Goal: Task Accomplishment & Management: Manage account settings

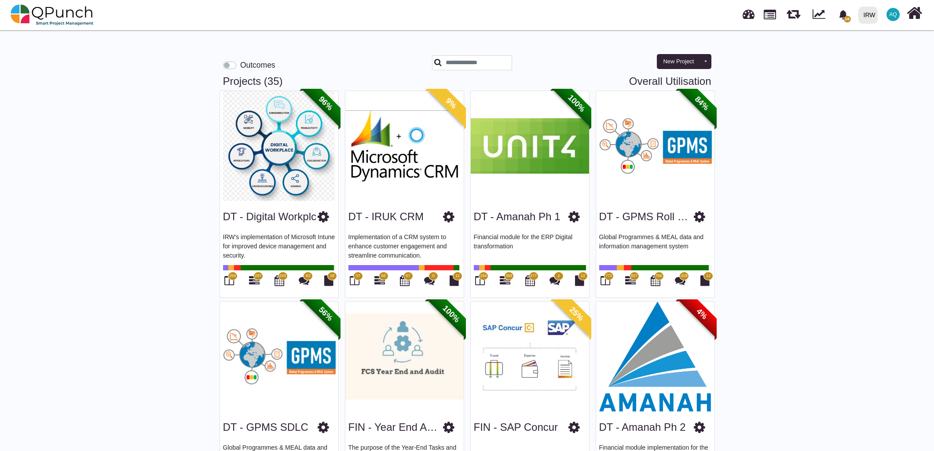
scroll to position [1535, 0]
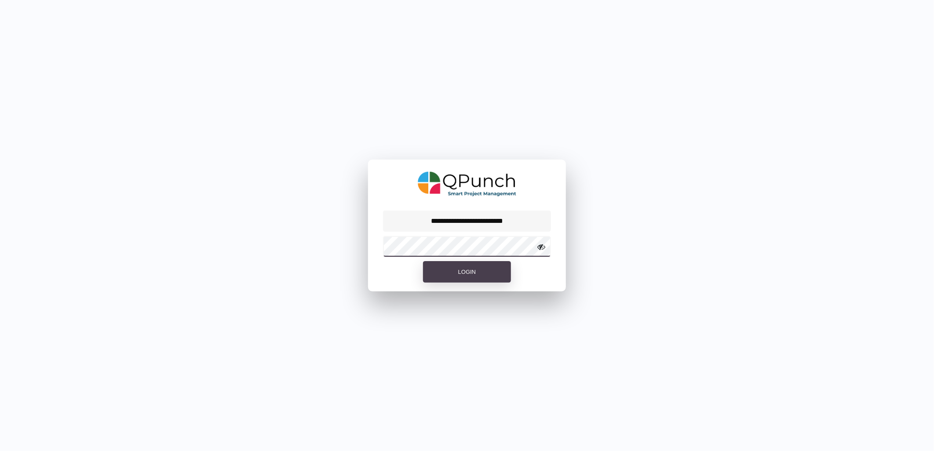
click at [423, 261] on button "Login" at bounding box center [467, 272] width 88 height 22
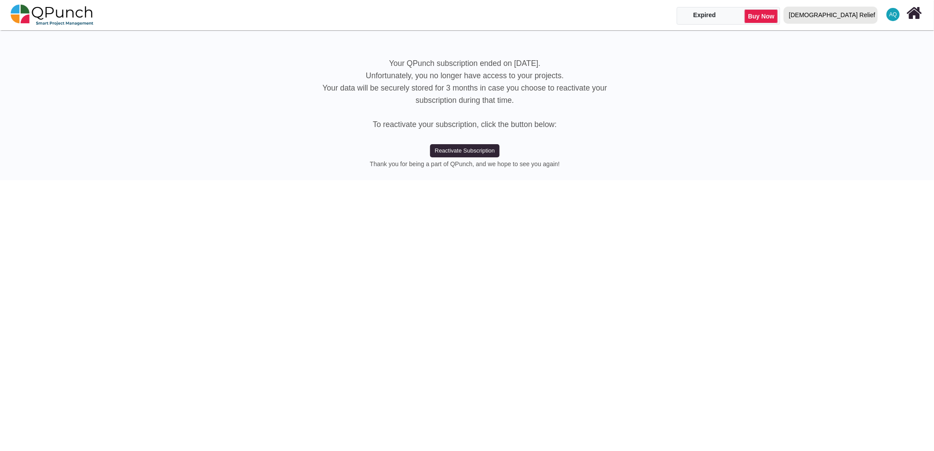
click at [860, 15] on div "[DEMOGRAPHIC_DATA] Relief" at bounding box center [832, 14] width 86 height 15
click at [850, 49] on link "IRW" at bounding box center [833, 52] width 105 height 12
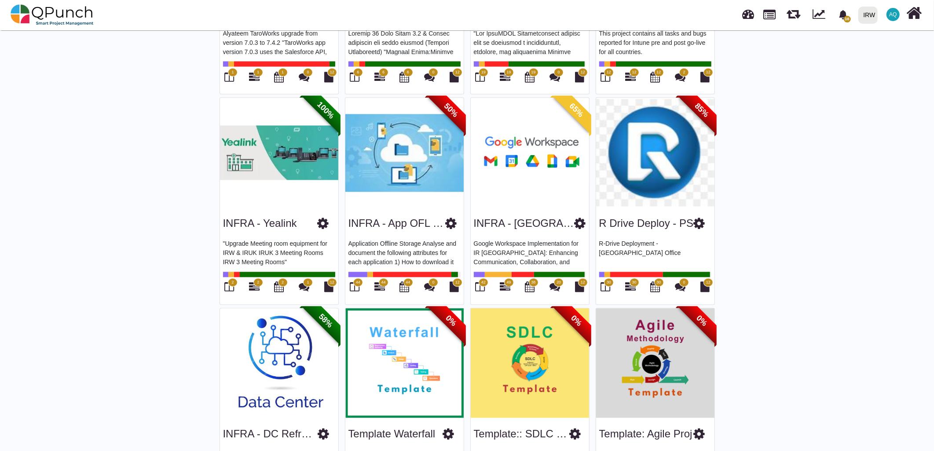
scroll to position [1541, 0]
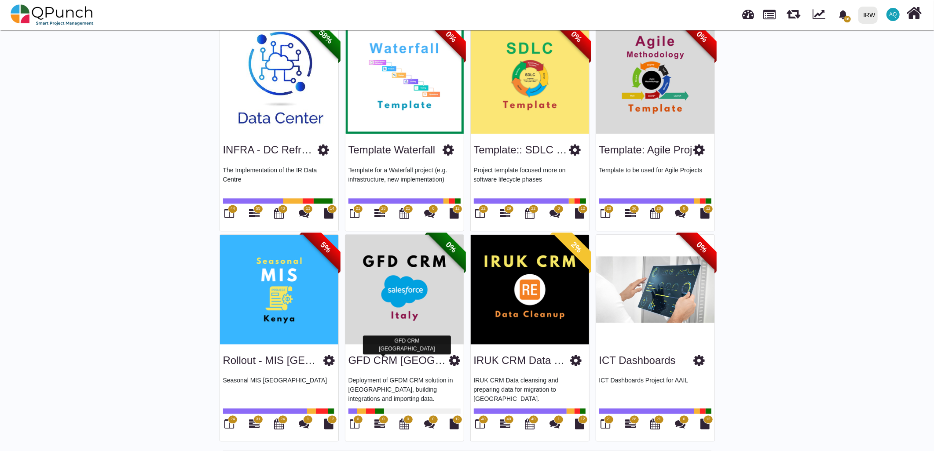
click at [393, 358] on link "GFD CRM [GEOGRAPHIC_DATA]" at bounding box center [429, 360] width 162 height 12
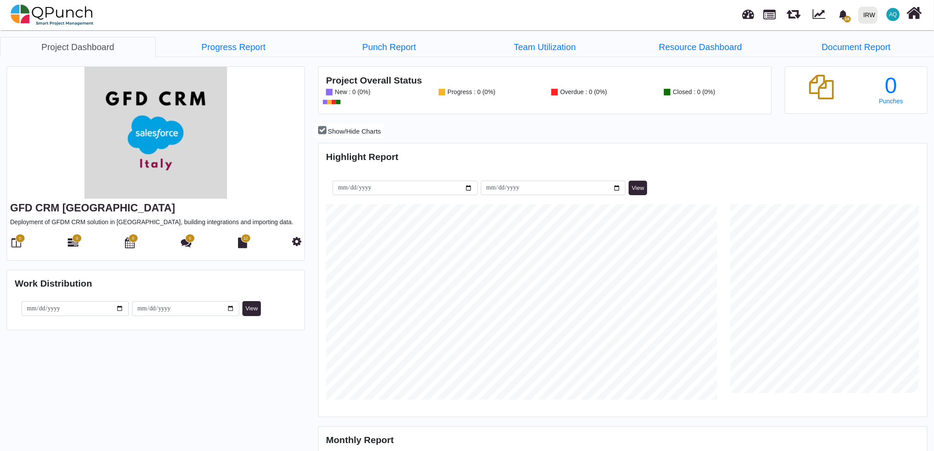
scroll to position [195, 201]
click at [75, 243] on icon at bounding box center [73, 242] width 11 height 11
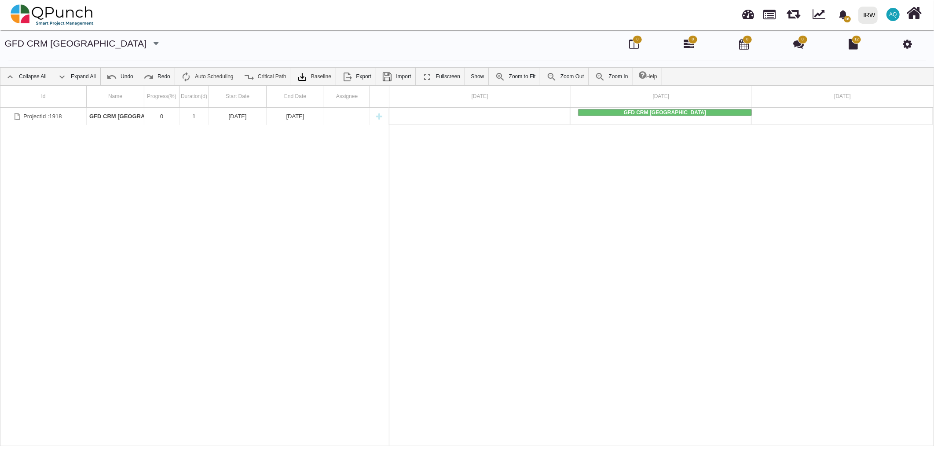
click at [222, 232] on div "ProjectId :1918 GFD CRM [GEOGRAPHIC_DATA] 0 1 [DATE] [DATE]" at bounding box center [194, 277] width 388 height 338
click at [27, 13] on img at bounding box center [52, 15] width 83 height 26
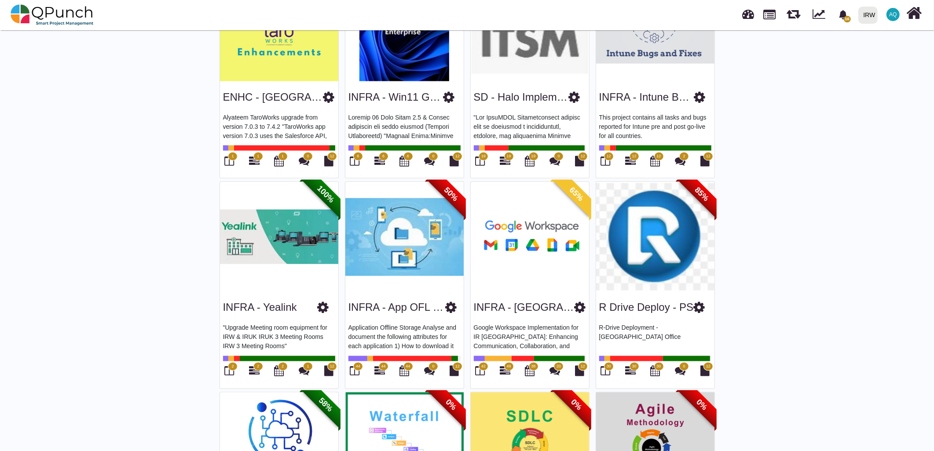
scroll to position [1535, 0]
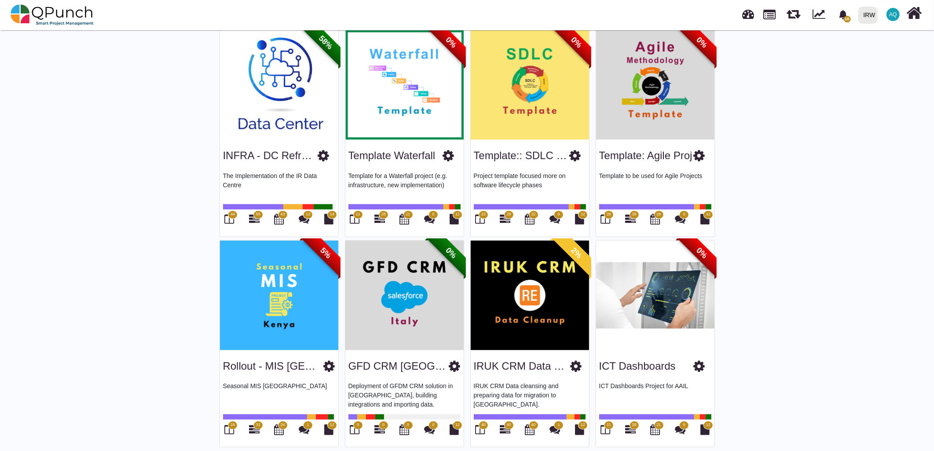
click at [637, 368] on div "ICT Dashboards" at bounding box center [655, 365] width 112 height 22
click at [648, 360] on link "ICT Dashboards" at bounding box center [637, 366] width 77 height 12
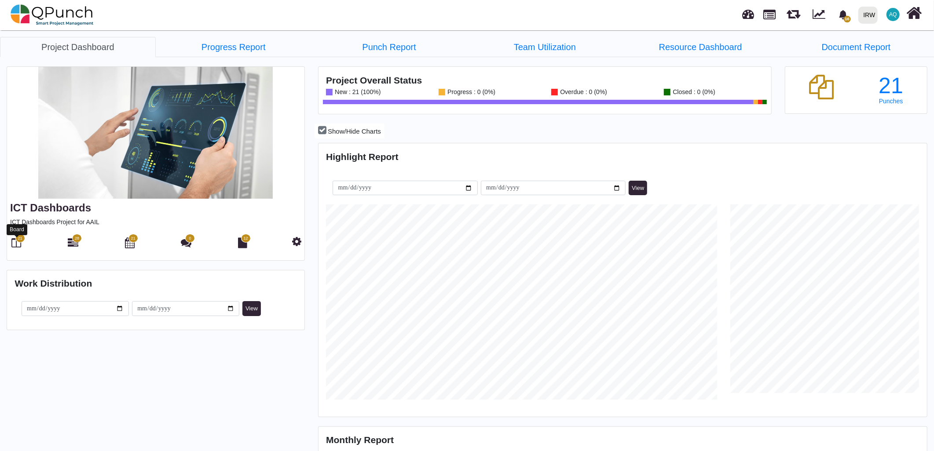
scroll to position [195, 201]
click at [14, 242] on icon at bounding box center [17, 242] width 10 height 11
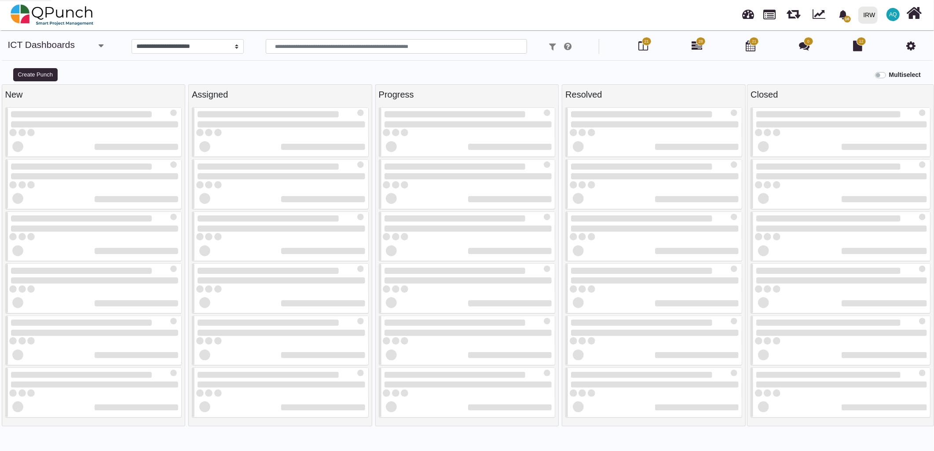
select select
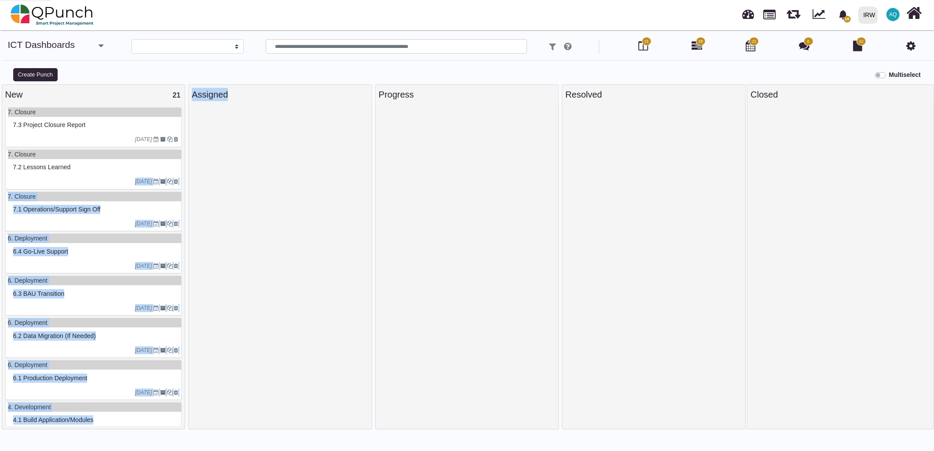
drag, startPoint x: 183, startPoint y: 179, endPoint x: 190, endPoint y: 287, distance: 107.6
click at [190, 287] on div "New 21 7. Closure 7.3 Project closure report [DATE] 7. Closure 7.2 Lessons lear…" at bounding box center [467, 272] width 934 height 376
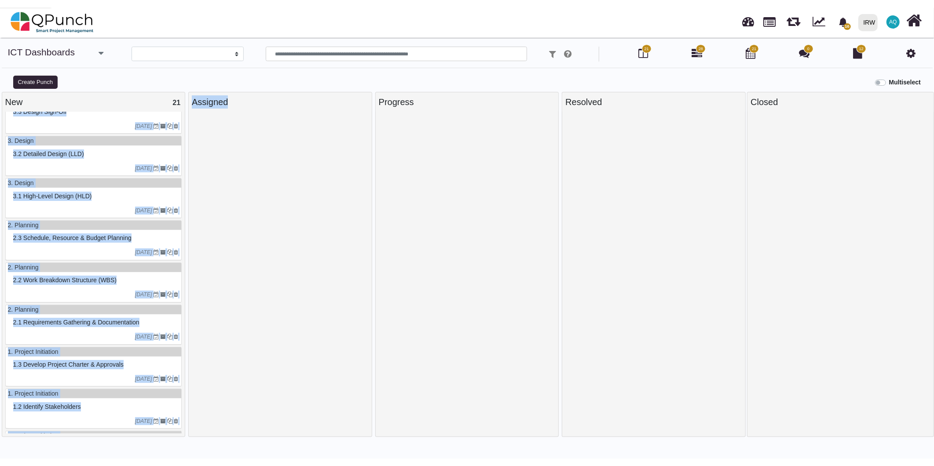
scroll to position [571, 0]
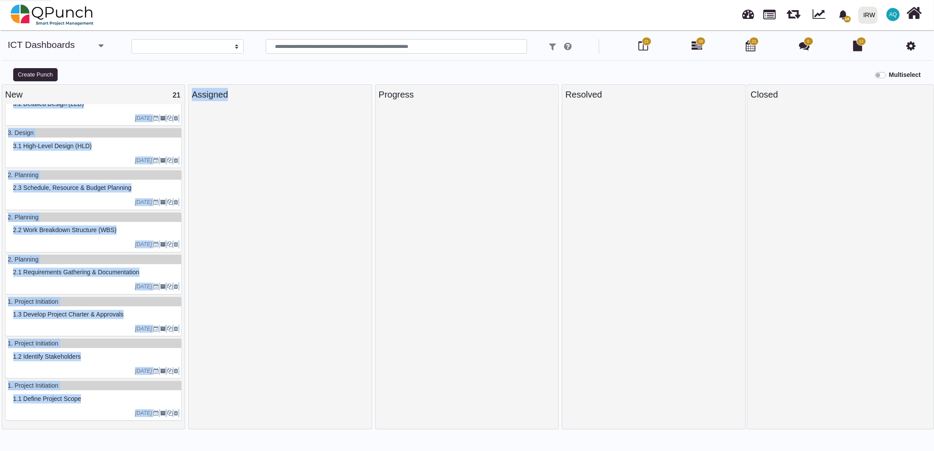
click at [226, 367] on div at bounding box center [280, 280] width 177 height 347
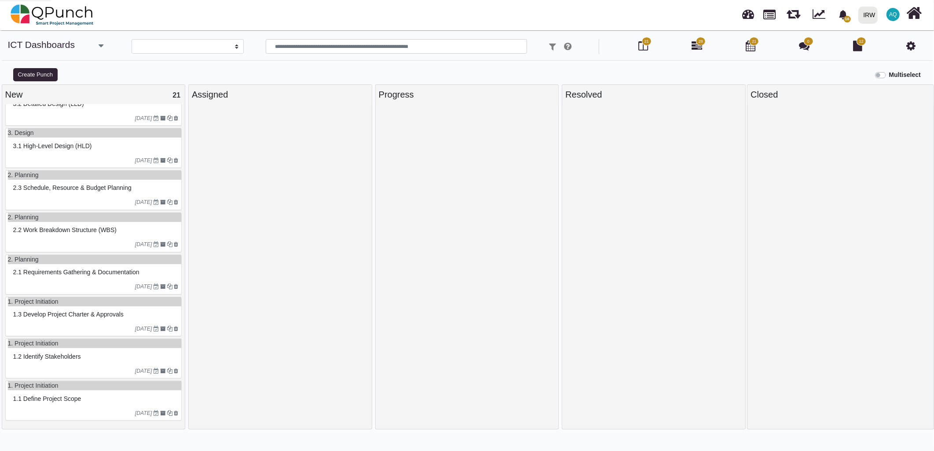
click at [173, 91] on span "21" at bounding box center [176, 94] width 8 height 7
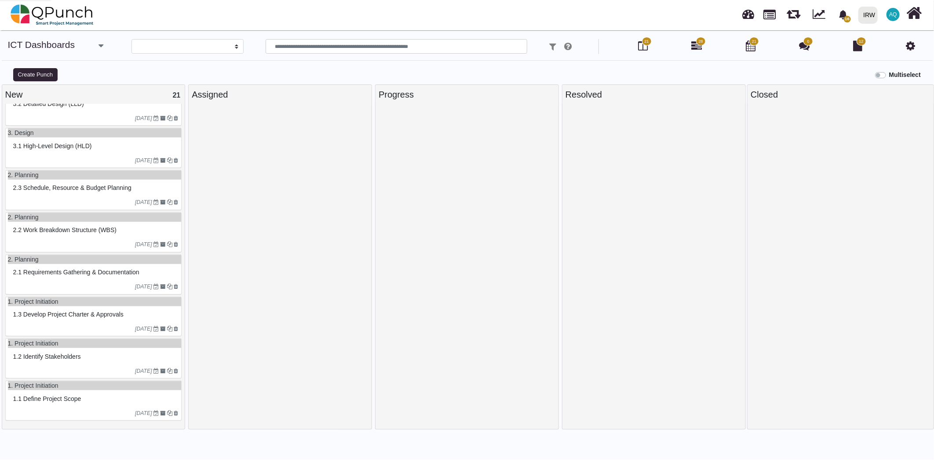
click at [70, 53] on div "ICT Dashboards" at bounding box center [41, 46] width 67 height 15
click at [67, 43] on link "ICT Dashboards" at bounding box center [41, 45] width 67 height 10
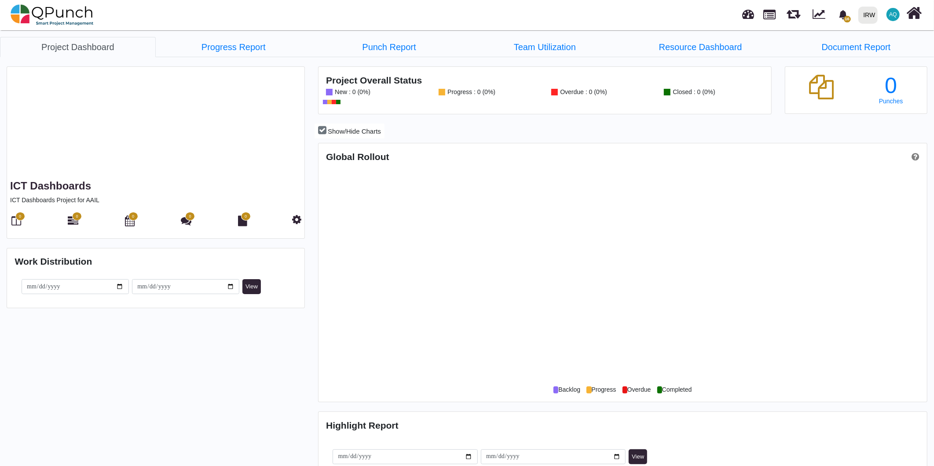
scroll to position [269, 606]
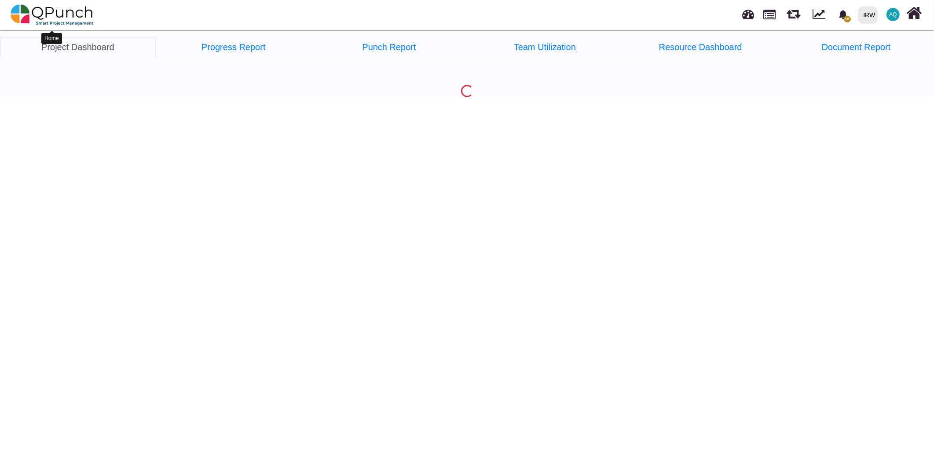
click at [31, 14] on img at bounding box center [52, 15] width 83 height 26
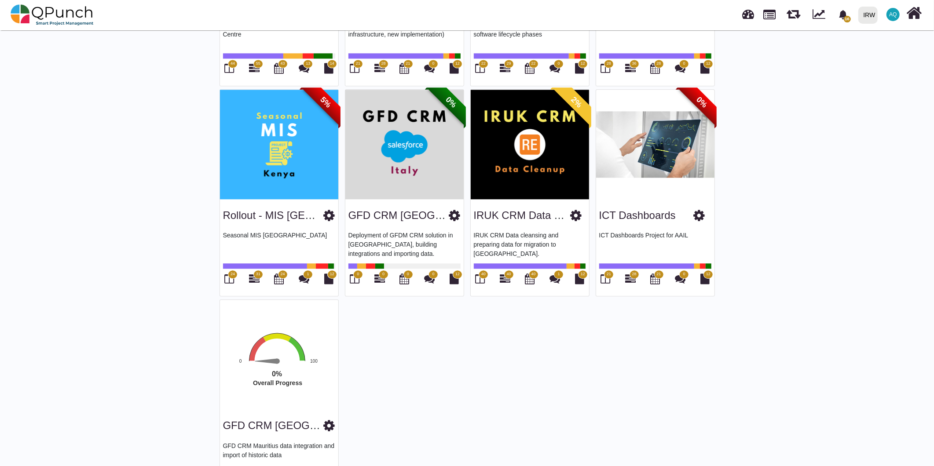
scroll to position [1730, 0]
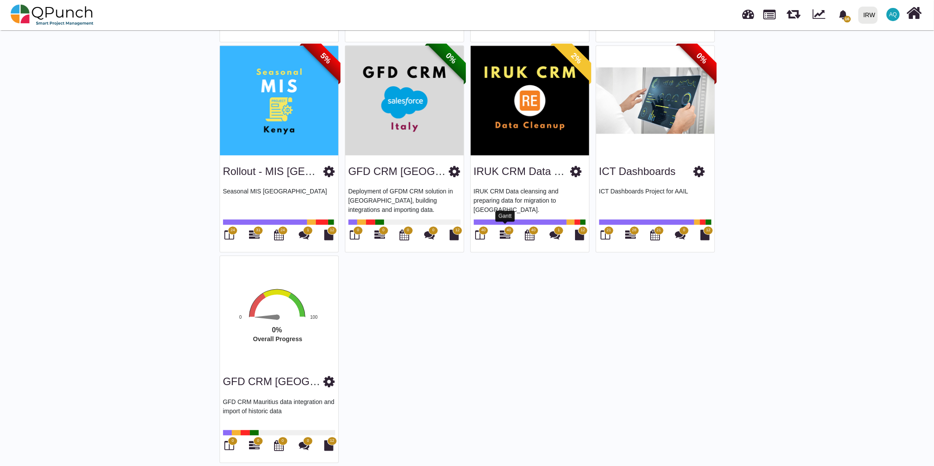
click at [504, 231] on icon at bounding box center [505, 235] width 11 height 11
click at [626, 231] on icon at bounding box center [630, 235] width 11 height 11
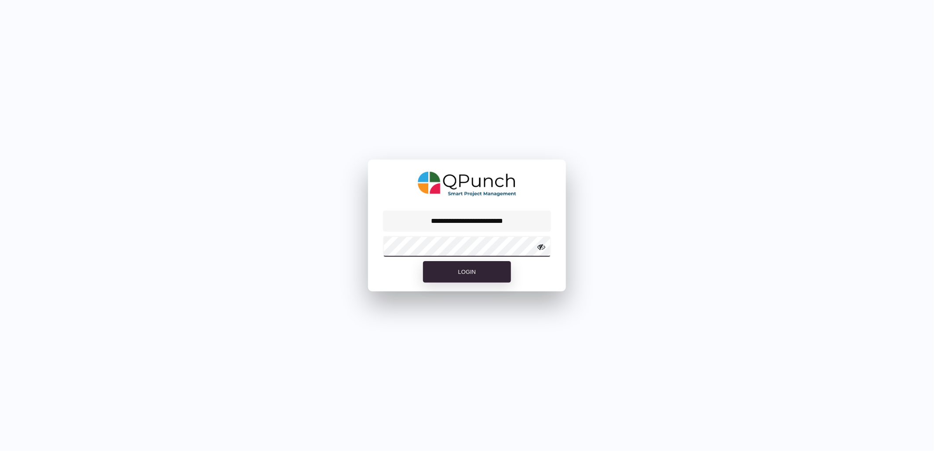
click at [423, 261] on button "Login" at bounding box center [467, 272] width 88 height 22
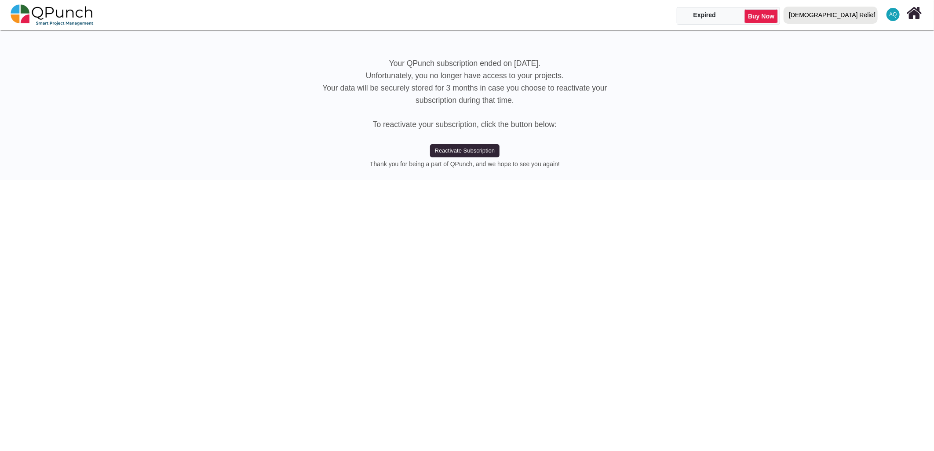
click at [859, 29] on link "[DEMOGRAPHIC_DATA] Relief" at bounding box center [830, 14] width 101 height 29
click at [859, 24] on div "[DEMOGRAPHIC_DATA] Relief" at bounding box center [830, 15] width 97 height 20
click at [859, 19] on div "[DEMOGRAPHIC_DATA] Relief" at bounding box center [832, 14] width 86 height 15
click at [845, 51] on link "IRW" at bounding box center [833, 52] width 105 height 12
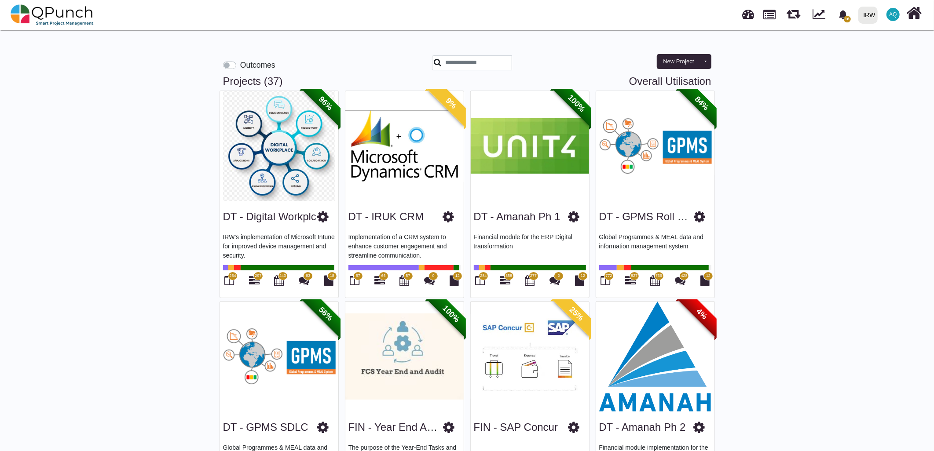
click at [236, 62] on div "Outcomes" at bounding box center [249, 64] width 52 height 11
click at [240, 62] on label "Outcomes" at bounding box center [257, 64] width 35 height 11
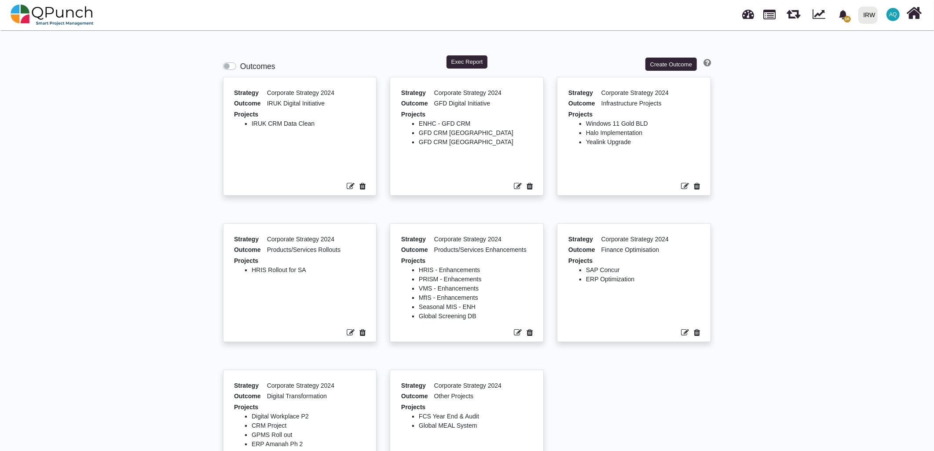
click at [240, 66] on label "Outcomes" at bounding box center [257, 66] width 35 height 11
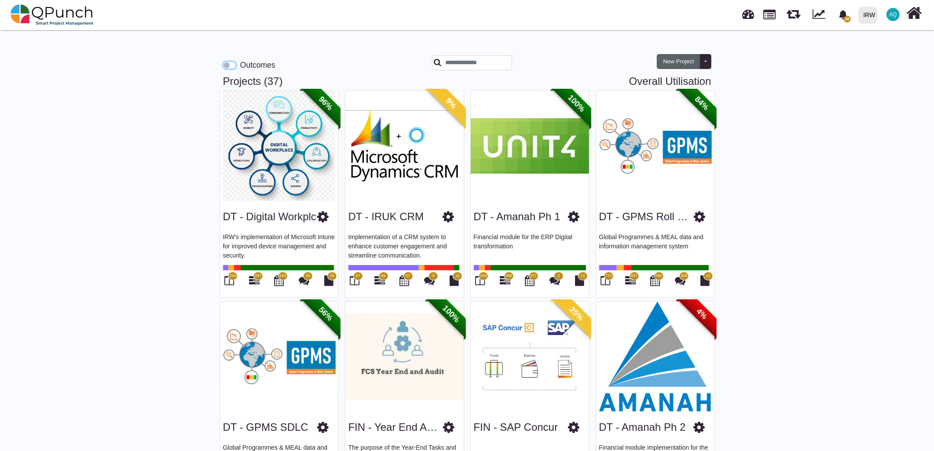
click at [698, 66] on div "New Project Toggle dropdown New Project Wiz New Program" at bounding box center [684, 61] width 55 height 15
click at [705, 63] on button "Toggle dropdown" at bounding box center [705, 61] width 12 height 15
click at [851, 19] on span "16" at bounding box center [846, 19] width 7 height 7
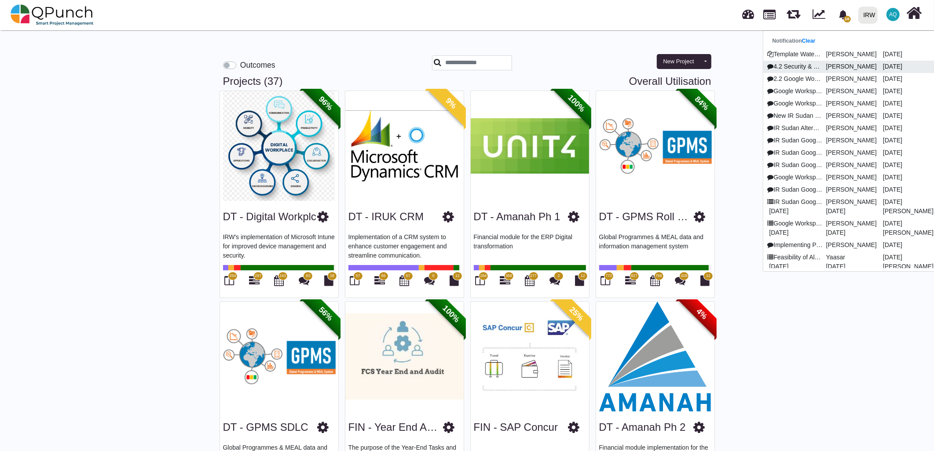
click at [811, 71] on link "4.2 Security & Collaboration Workshop Francis Ndichu 28-08-2025" at bounding box center [851, 67] width 176 height 12
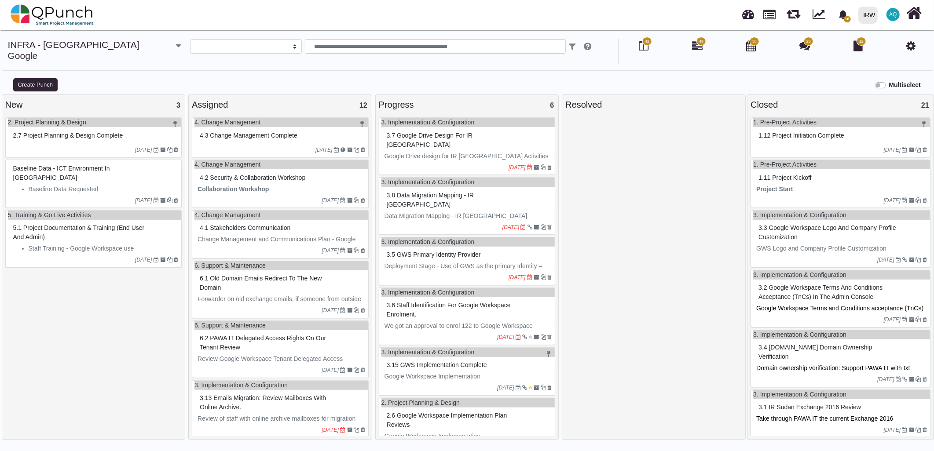
select select
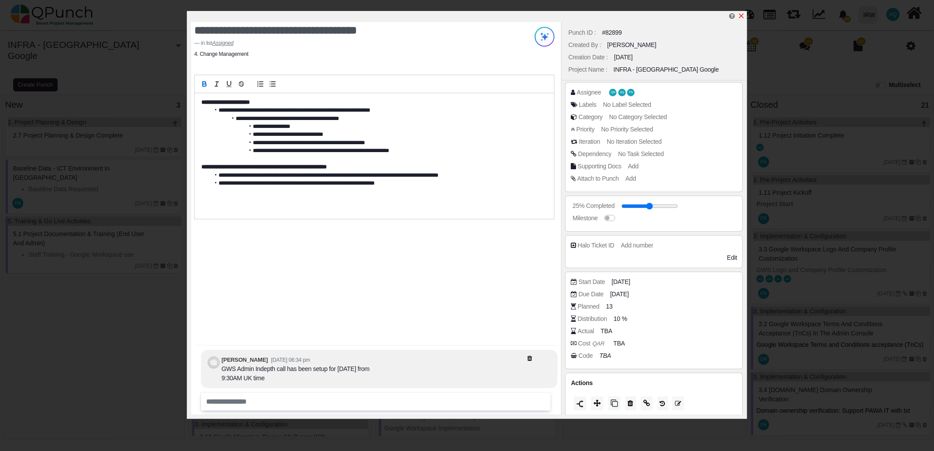
click at [745, 18] on icon "x" at bounding box center [741, 15] width 7 height 7
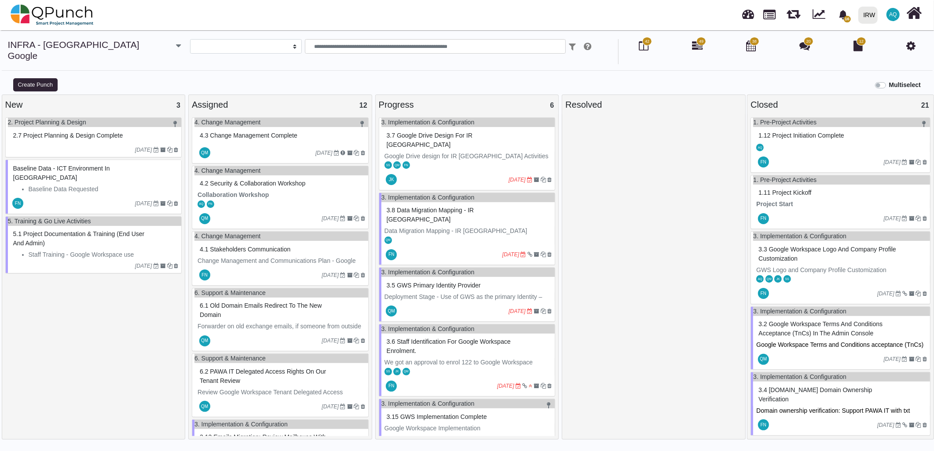
drag, startPoint x: 64, startPoint y: 136, endPoint x: 26, endPoint y: 297, distance: 165.0
click at [26, 297] on div "2. Project Planning & Design 2.7 Project Planning & Design Complete 12-09-2025 …" at bounding box center [93, 290] width 177 height 347
click at [95, 132] on span "2.7 Project Planning & Design Complete" at bounding box center [68, 135] width 110 height 7
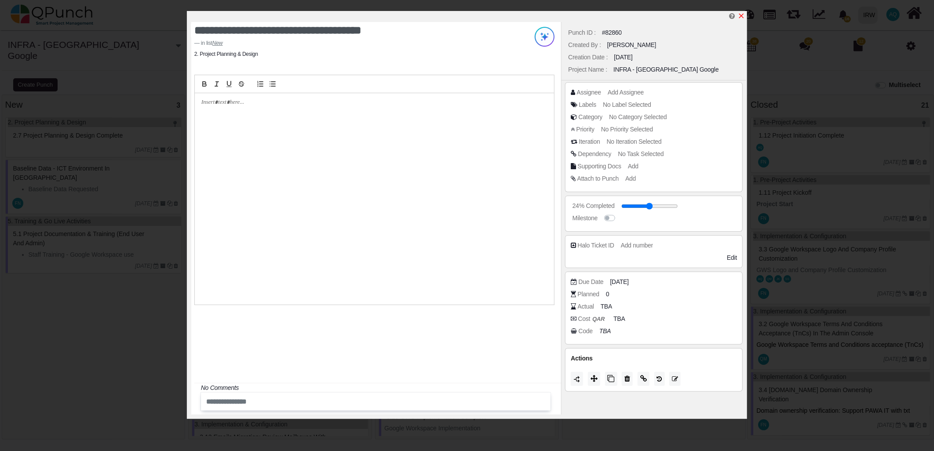
click at [745, 18] on icon "x" at bounding box center [741, 15] width 7 height 7
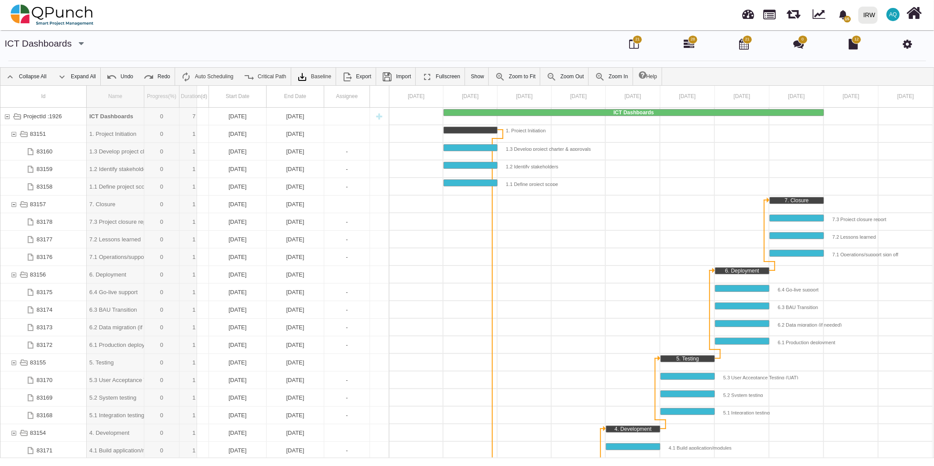
drag, startPoint x: 146, startPoint y: 95, endPoint x: 204, endPoint y: 95, distance: 58.5
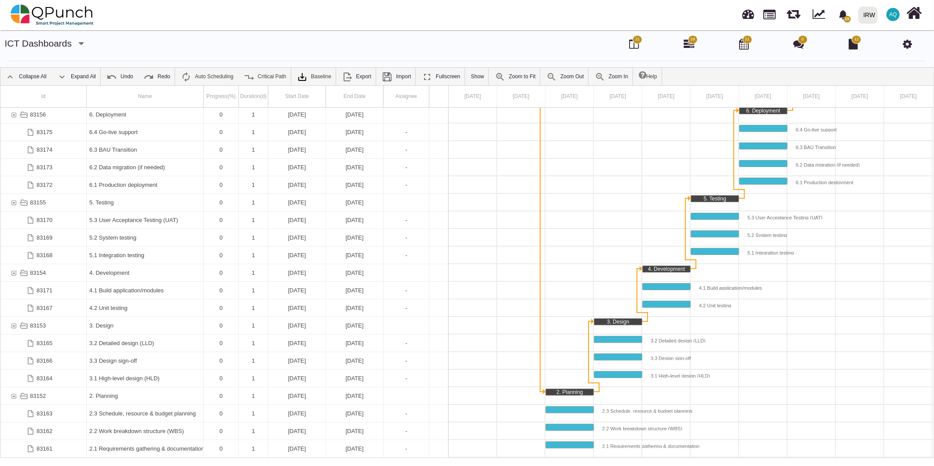
drag, startPoint x: 915, startPoint y: 48, endPoint x: 909, endPoint y: 46, distance: 6.1
click at [914, 48] on div "21 28 21 0 12" at bounding box center [775, 44] width 295 height 15
click at [909, 46] on icon at bounding box center [906, 44] width 9 height 11
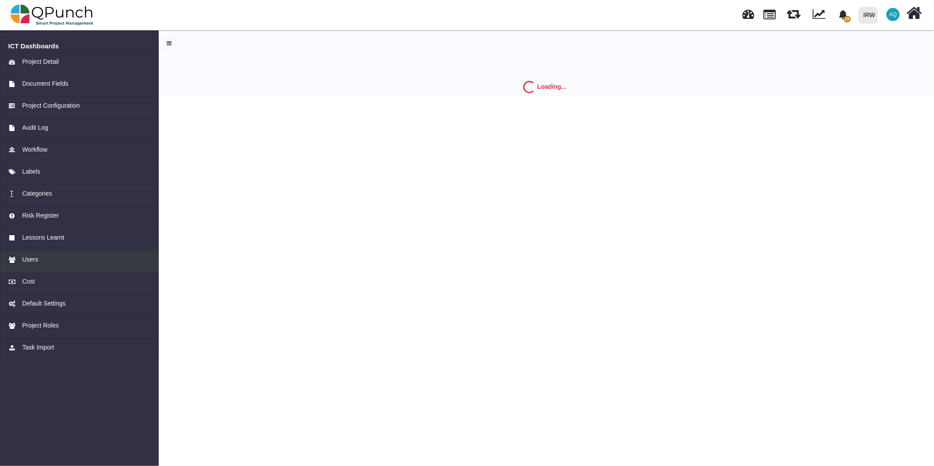
click at [32, 263] on span "Users" at bounding box center [30, 259] width 16 height 9
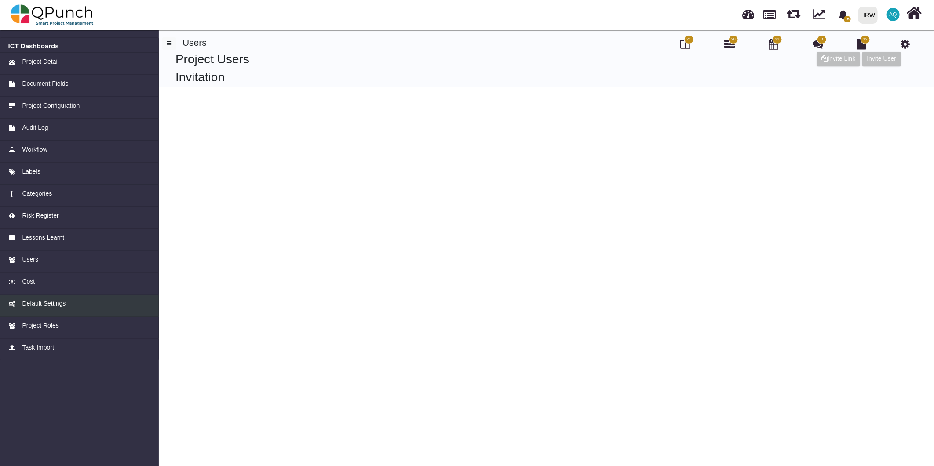
click at [38, 306] on span "Default Settings" at bounding box center [44, 303] width 44 height 9
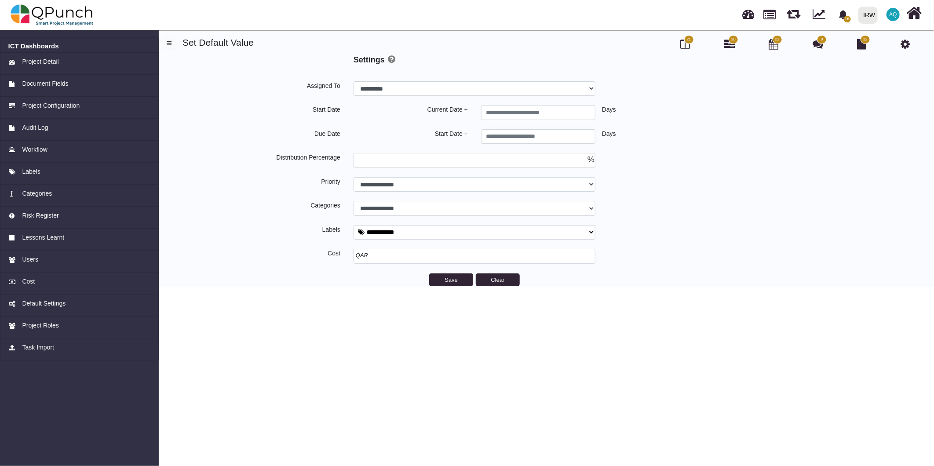
select select
type input "*"
select select
click at [397, 259] on input "number" at bounding box center [475, 256] width 242 height 15
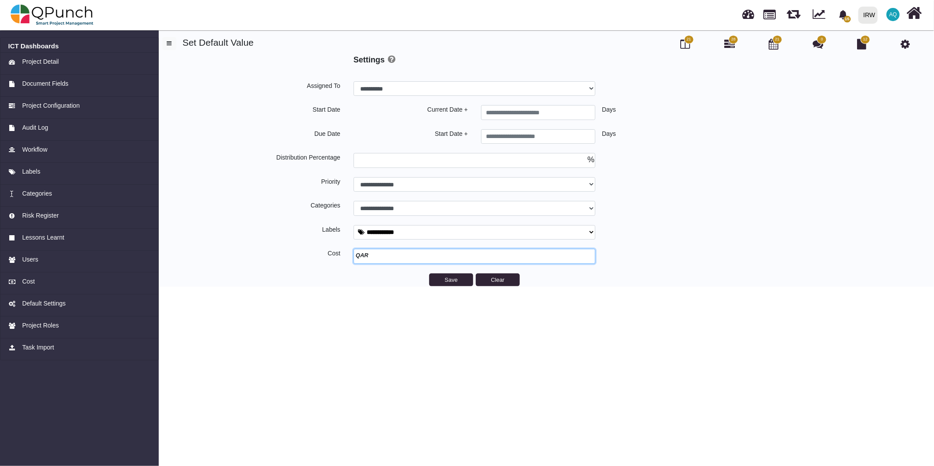
drag, startPoint x: 361, startPoint y: 257, endPoint x: 335, endPoint y: 257, distance: 25.9
click at [335, 257] on div "Cost QAR" at bounding box center [538, 256] width 765 height 15
click at [368, 257] on input "number" at bounding box center [475, 256] width 242 height 15
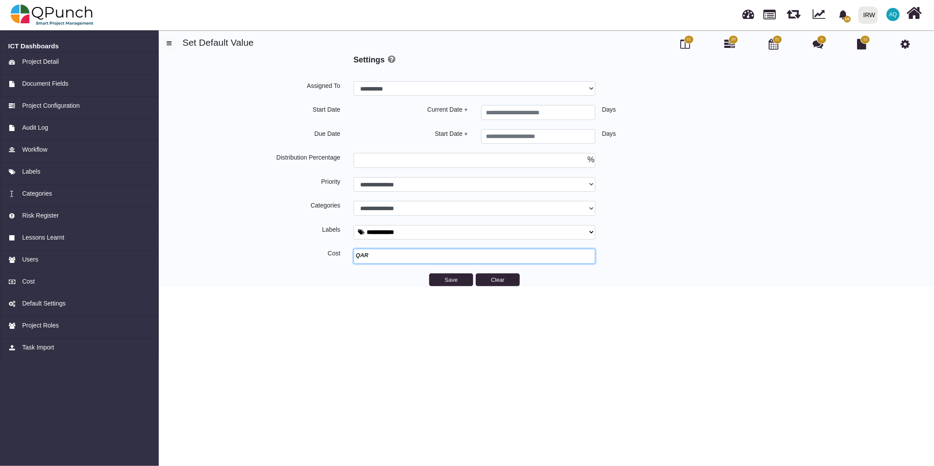
click at [380, 252] on input "number" at bounding box center [475, 256] width 242 height 15
click at [905, 44] on icon at bounding box center [905, 44] width 9 height 11
